Goal: Task Accomplishment & Management: Manage account settings

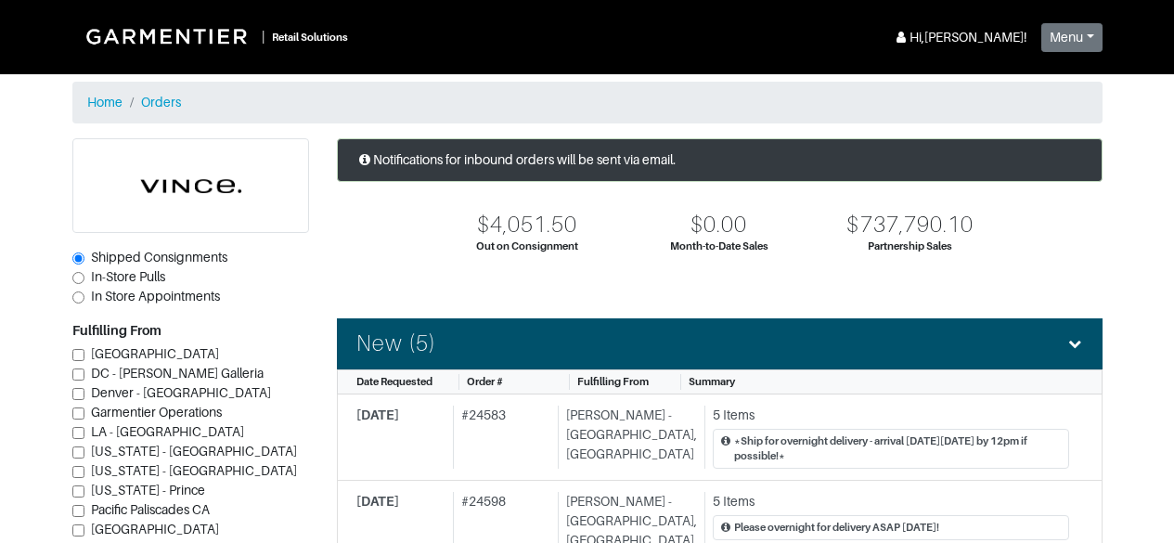
scroll to position [158, 0]
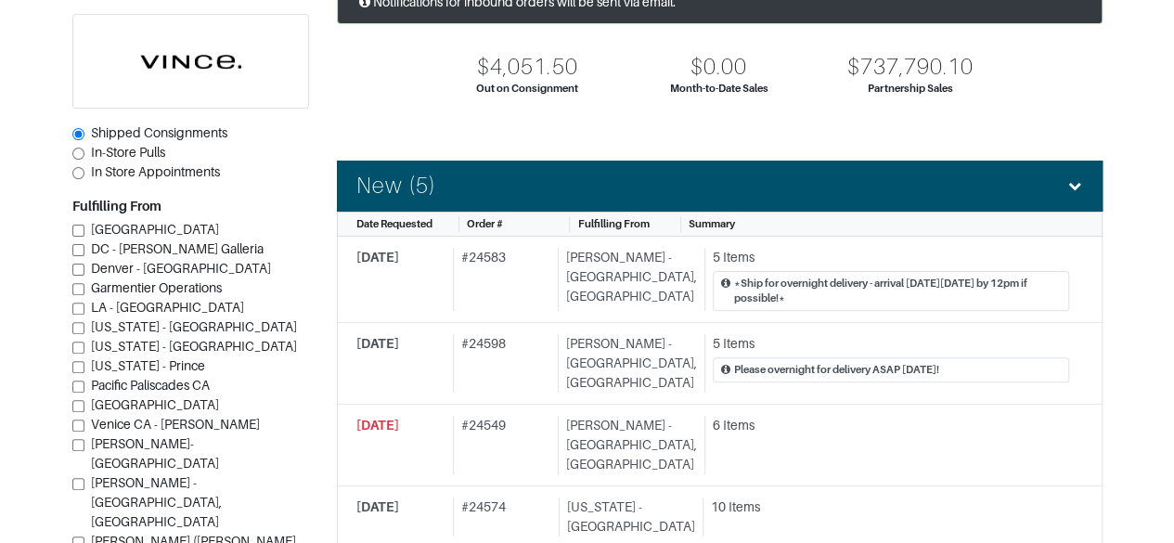
click at [135, 155] on span "In-Store Pulls" at bounding box center [128, 152] width 74 height 15
click at [84, 155] on input "In-Store Pulls" at bounding box center [78, 154] width 12 height 12
radio input "true"
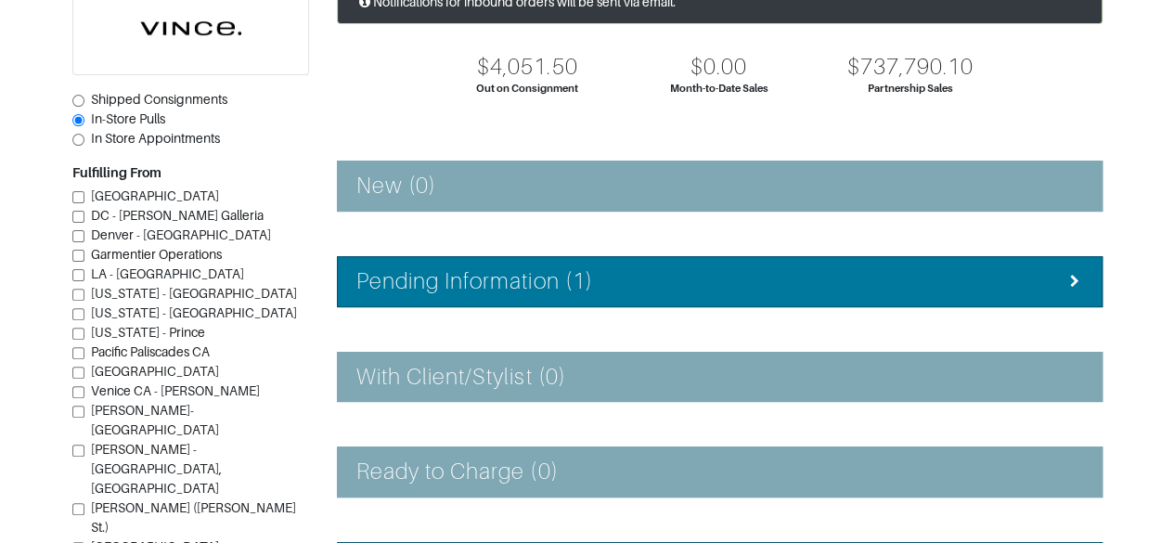
click at [595, 294] on li "Pending Information (1)" at bounding box center [720, 281] width 766 height 51
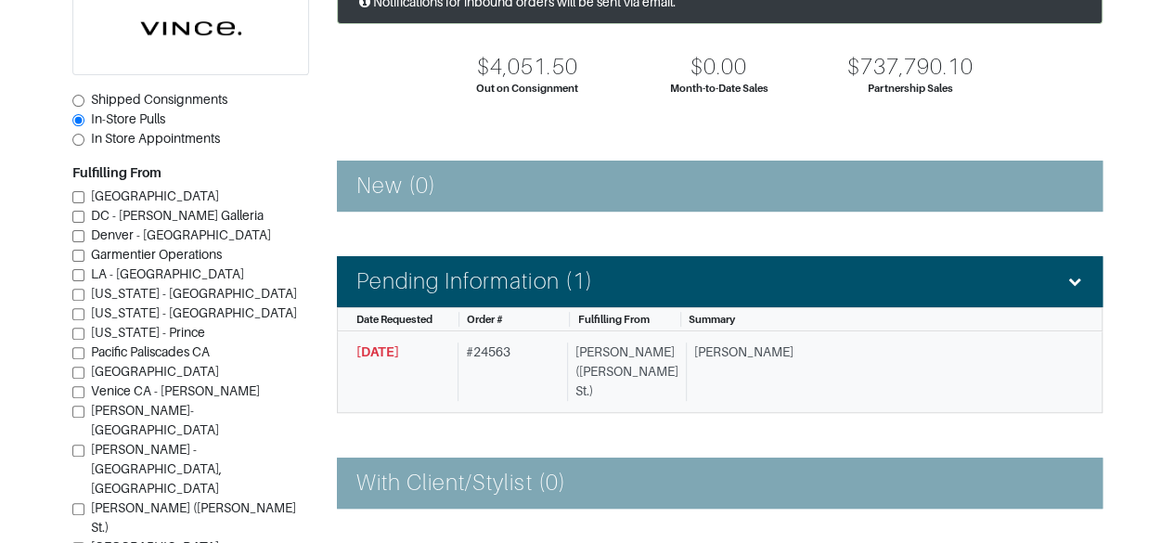
click at [384, 346] on span "[DATE]" at bounding box center [377, 351] width 43 height 15
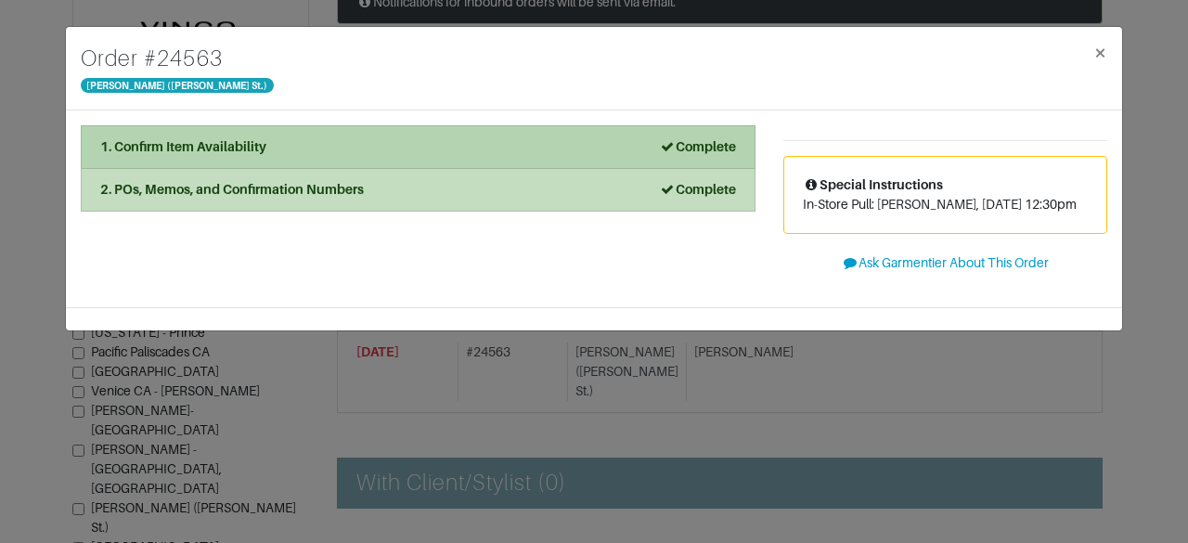
click at [171, 152] on strong "1. Confirm Item Availability" at bounding box center [183, 146] width 166 height 15
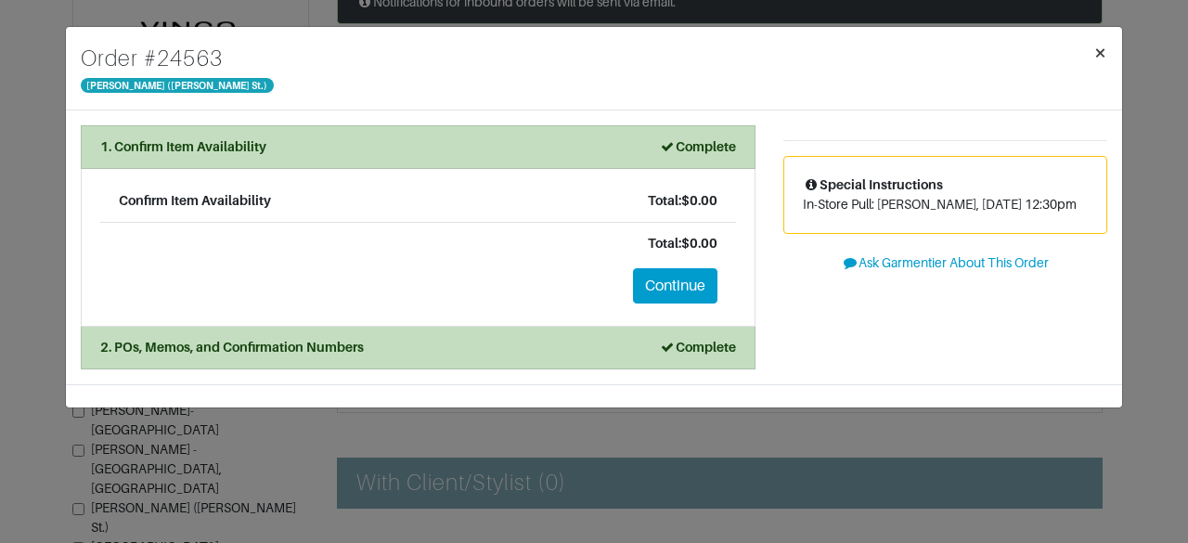
click at [1115, 57] on button "×" at bounding box center [1100, 53] width 44 height 52
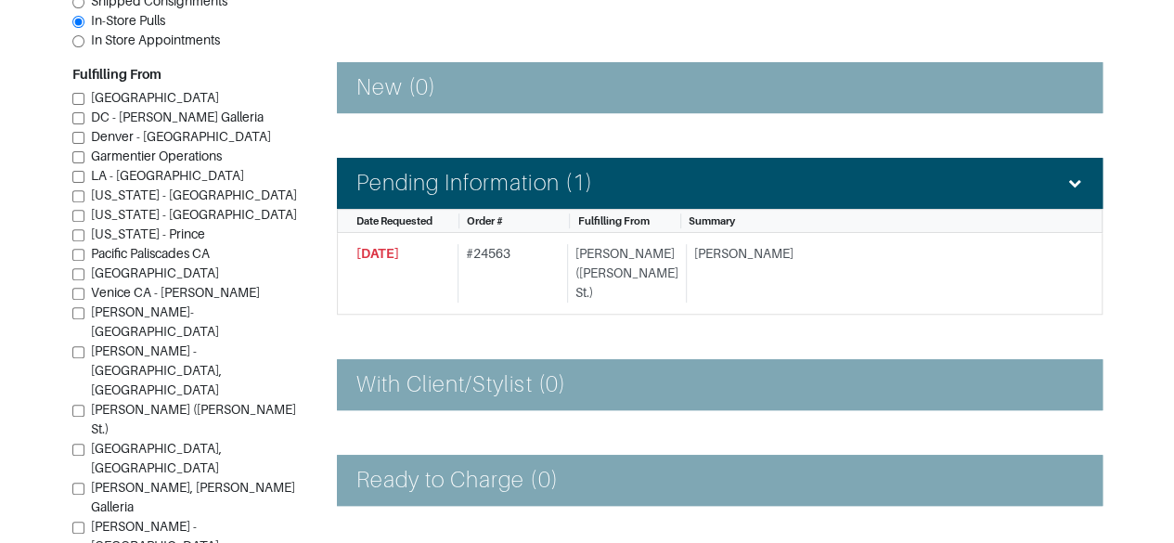
scroll to position [255, 0]
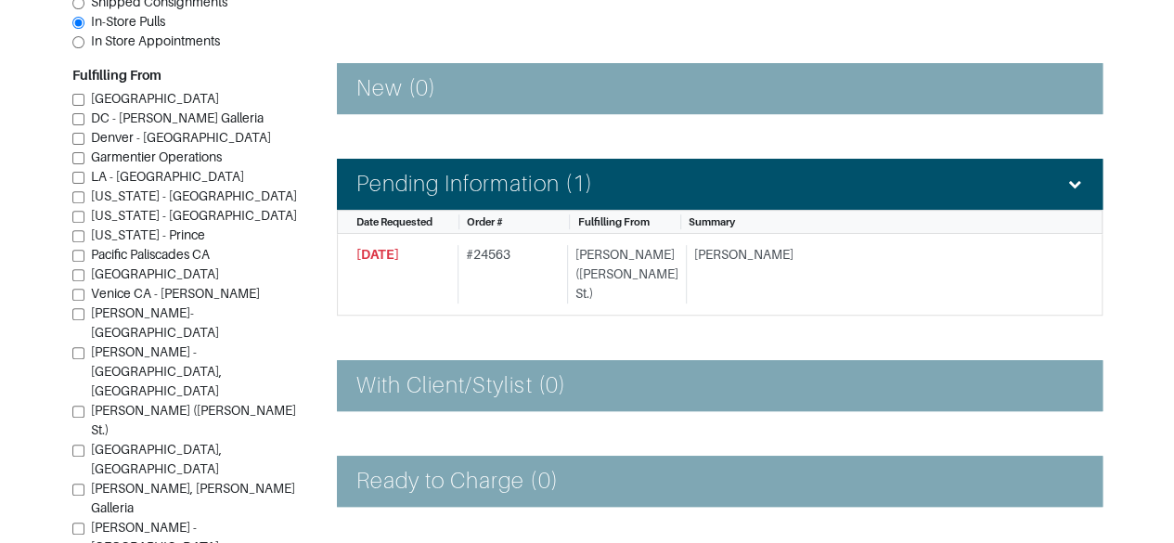
click at [156, 48] on span "In Store Appointments" at bounding box center [155, 40] width 129 height 15
click at [84, 48] on input "In Store Appointments" at bounding box center [78, 42] width 12 height 12
radio input "true"
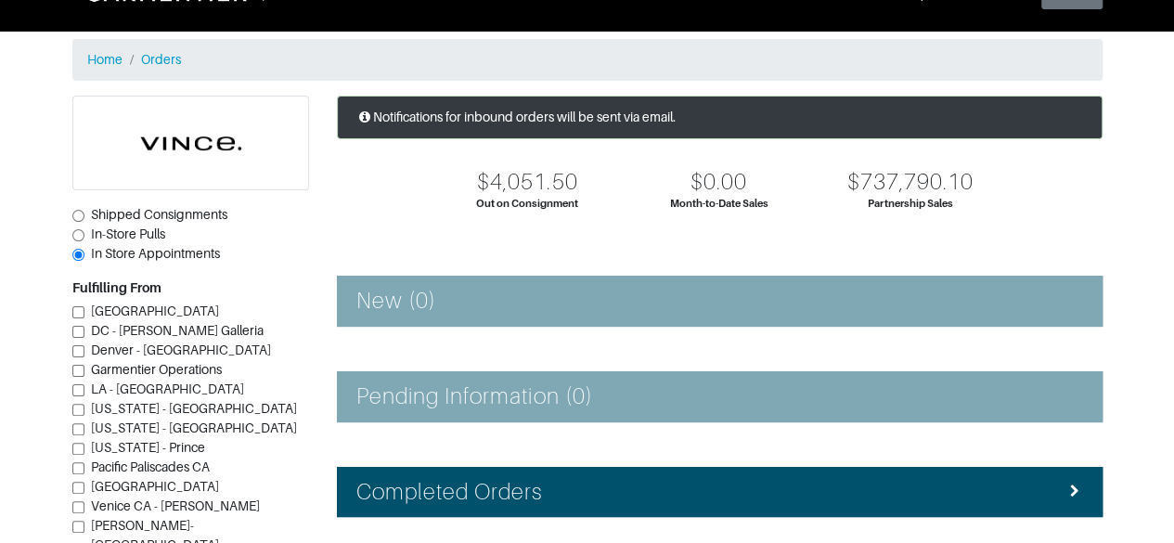
scroll to position [32, 0]
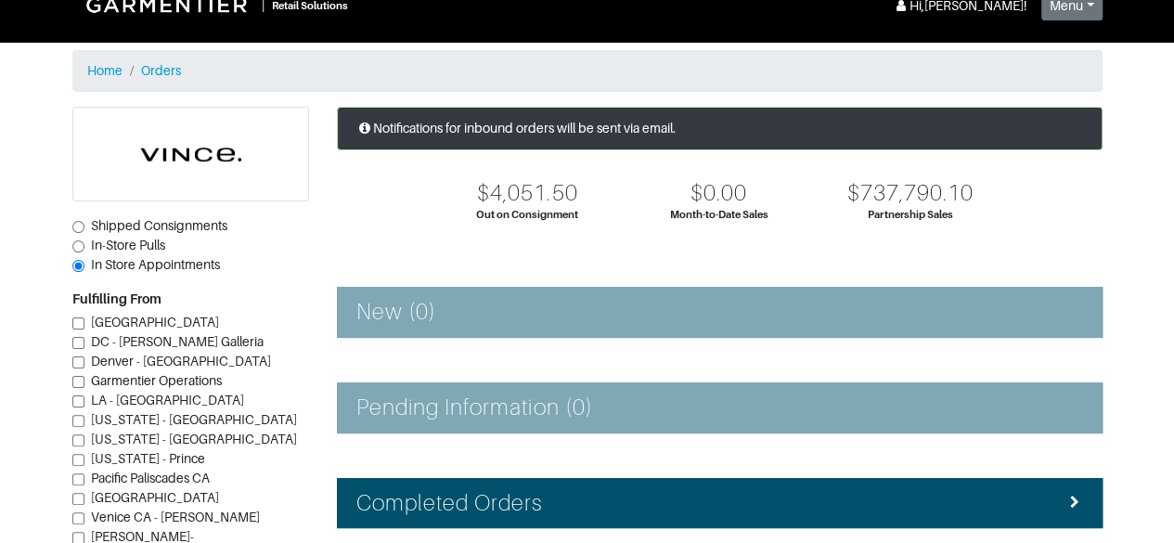
click at [145, 218] on span "Shipped Consignments" at bounding box center [159, 225] width 136 height 15
click at [84, 221] on input "Shipped Consignments" at bounding box center [78, 227] width 12 height 12
radio input "true"
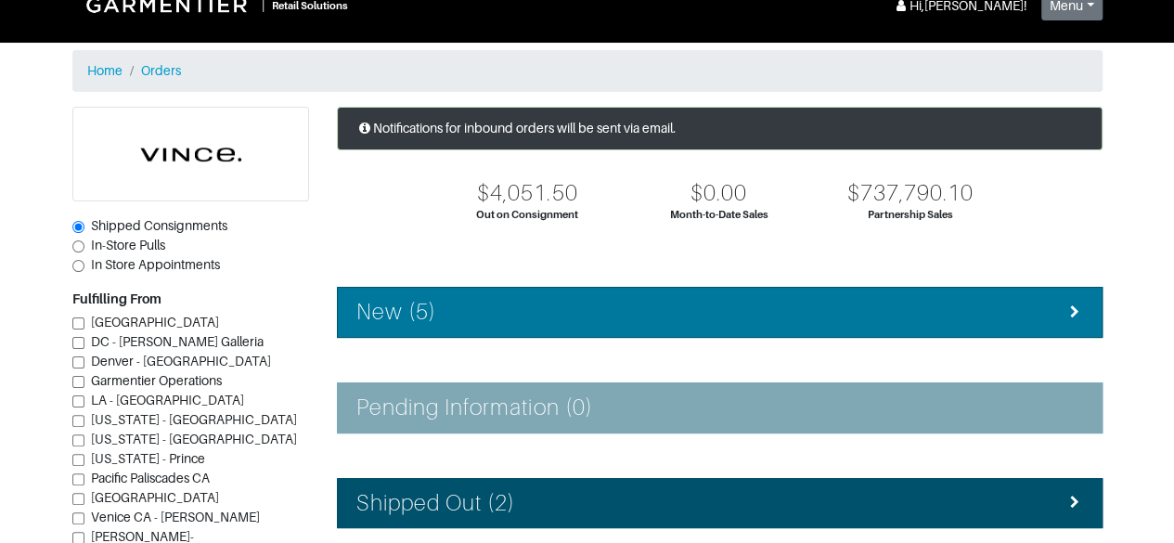
click at [403, 325] on li "New (5)" at bounding box center [720, 312] width 766 height 51
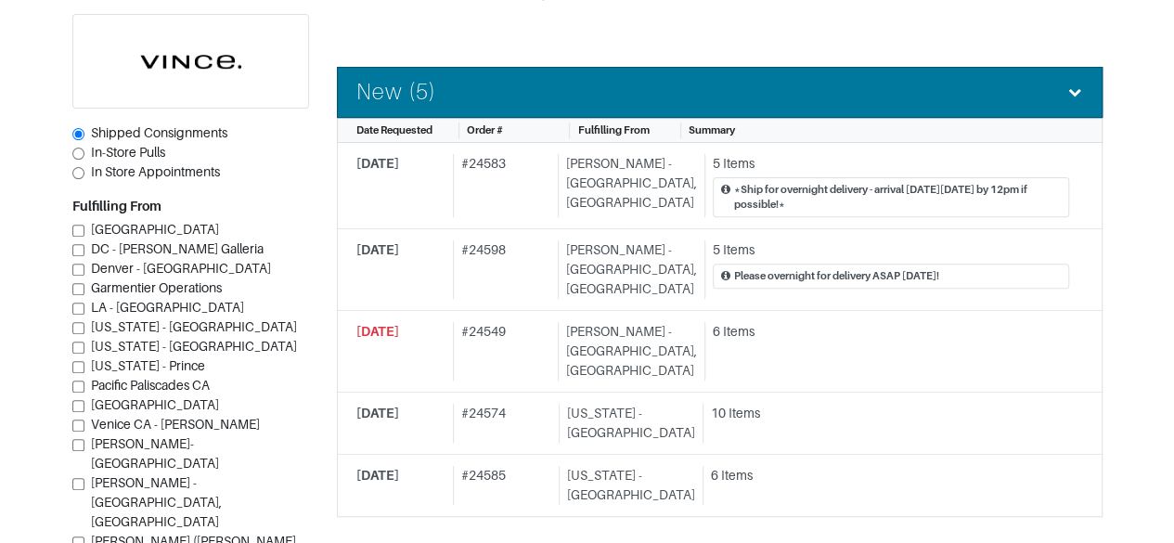
scroll to position [253, 0]
